Goal: Transaction & Acquisition: Purchase product/service

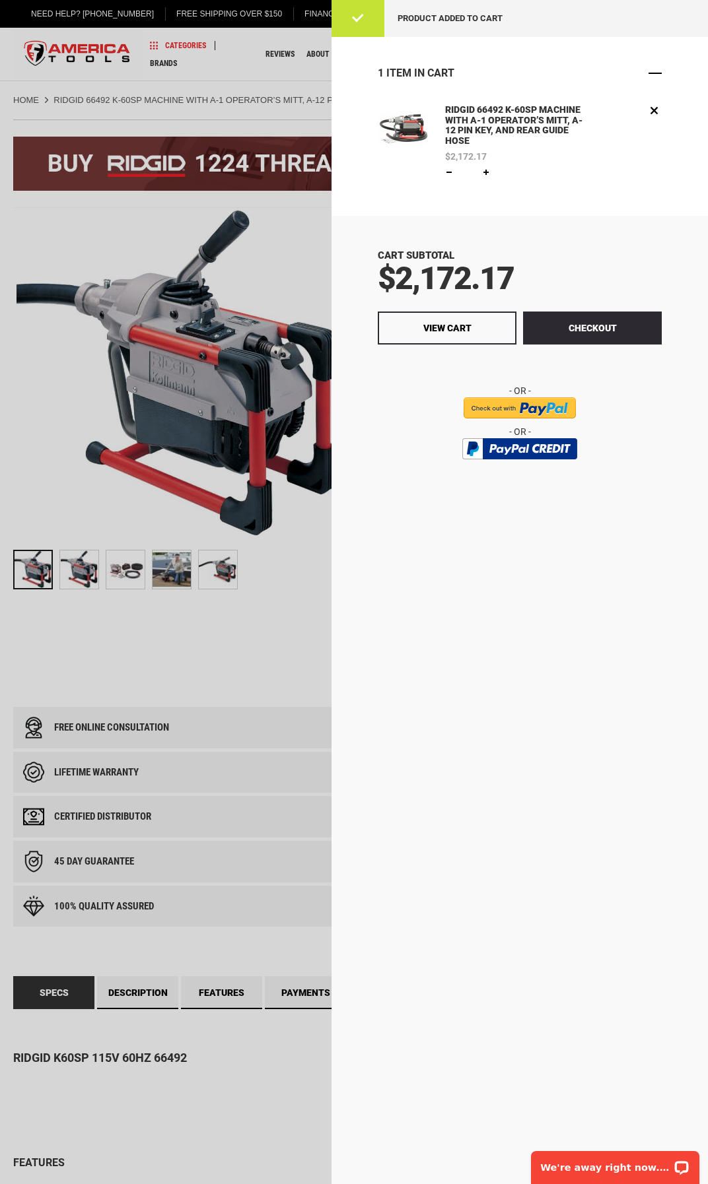
click at [652, 71] on span "Close" at bounding box center [654, 73] width 13 height 13
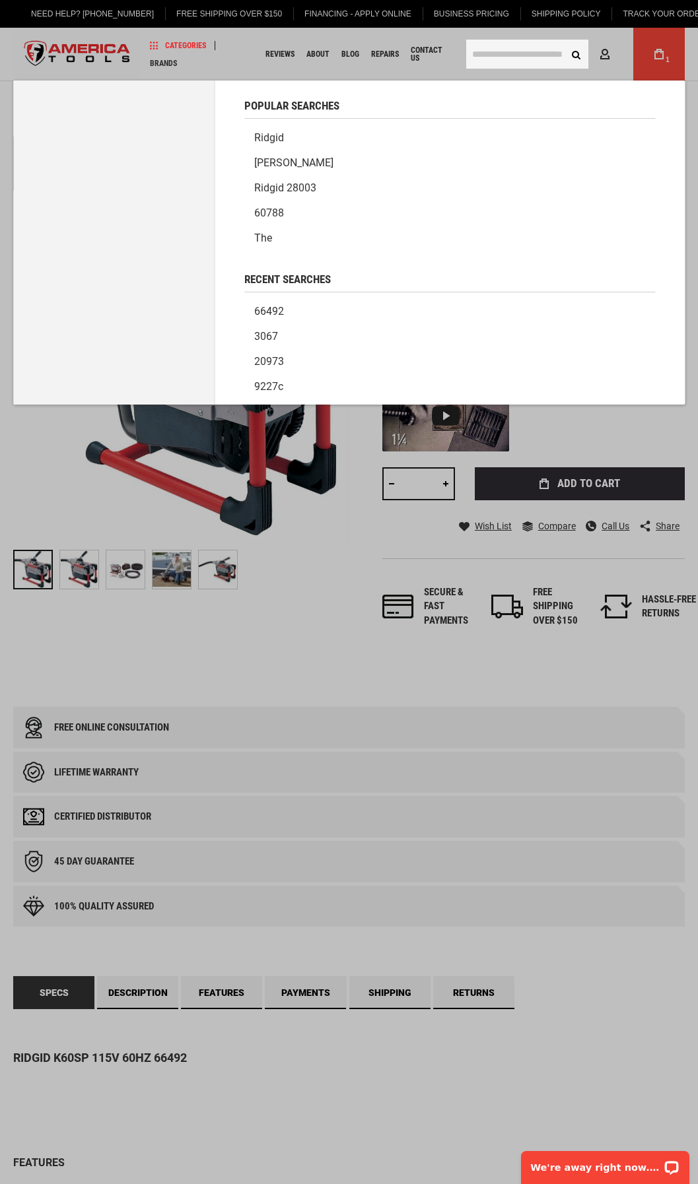
click at [489, 50] on input "text" at bounding box center [527, 54] width 122 height 29
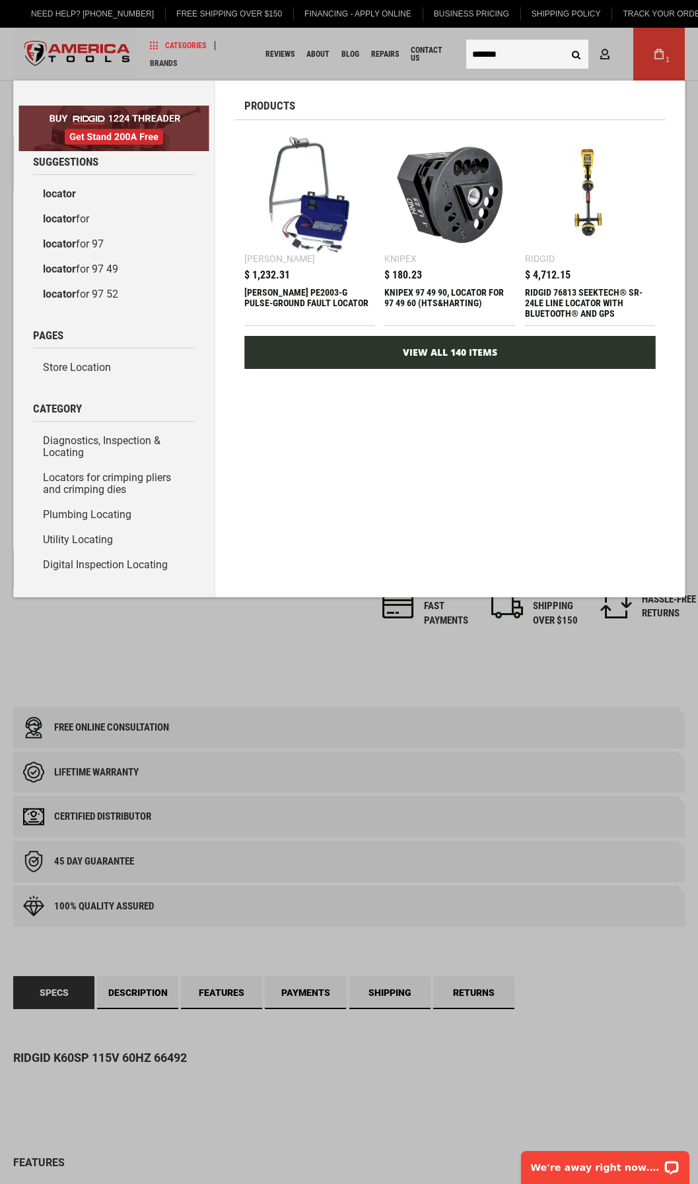
type input "*******"
click at [456, 353] on link "View All 140 Items" at bounding box center [449, 352] width 411 height 33
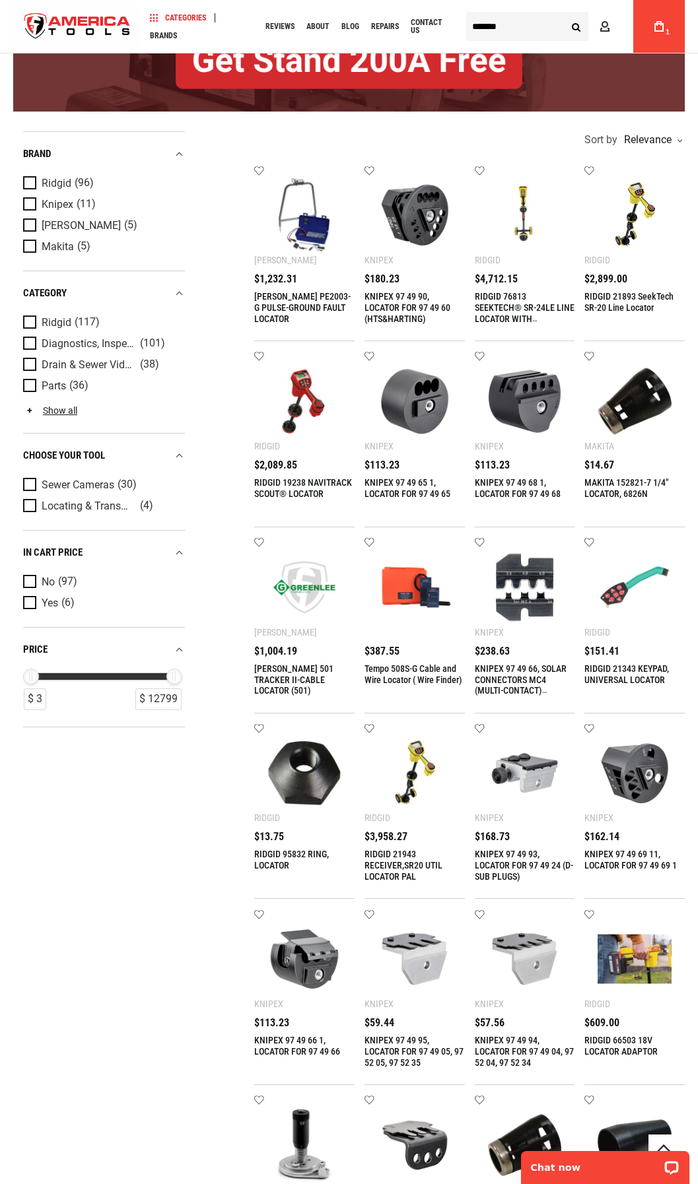
click at [298, 424] on img at bounding box center [304, 401] width 74 height 74
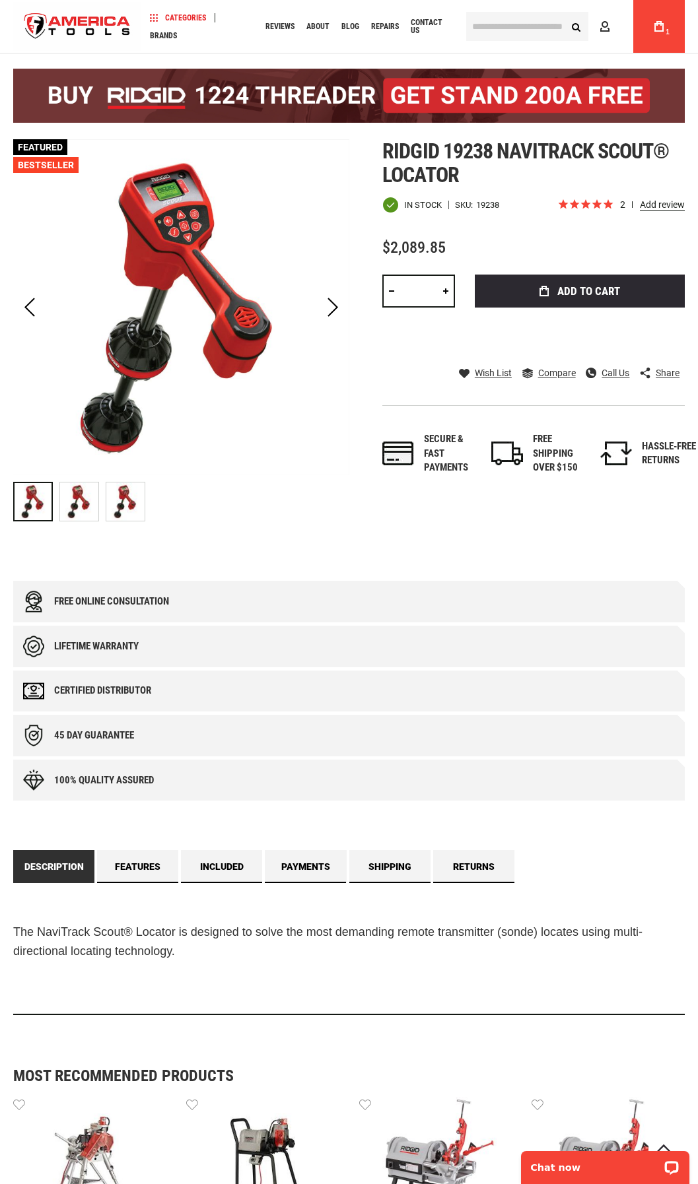
scroll to position [132, 0]
